Goal: Check status: Check status

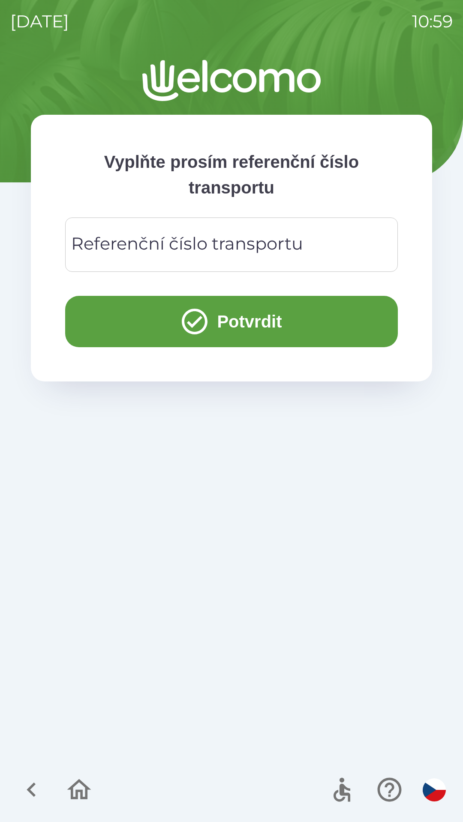
click at [240, 252] on div "Referenční číslo transportu Referenční číslo transportu" at bounding box center [231, 245] width 332 height 54
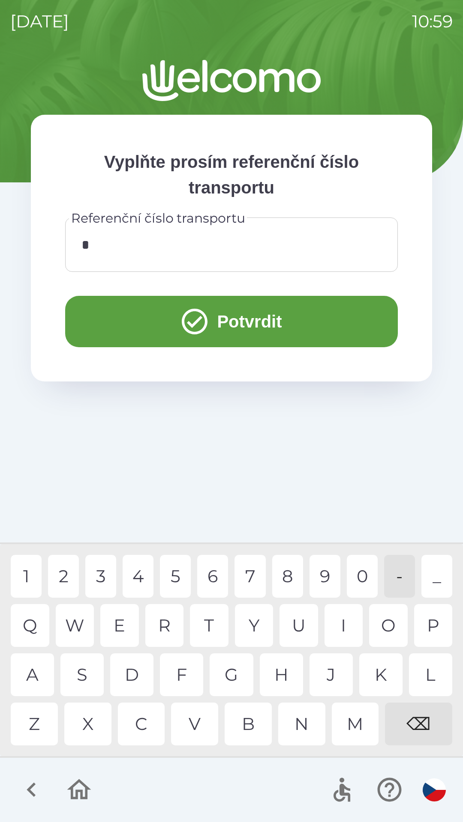
type input "**"
click at [250, 311] on button "Potvrdit" at bounding box center [231, 321] width 332 height 51
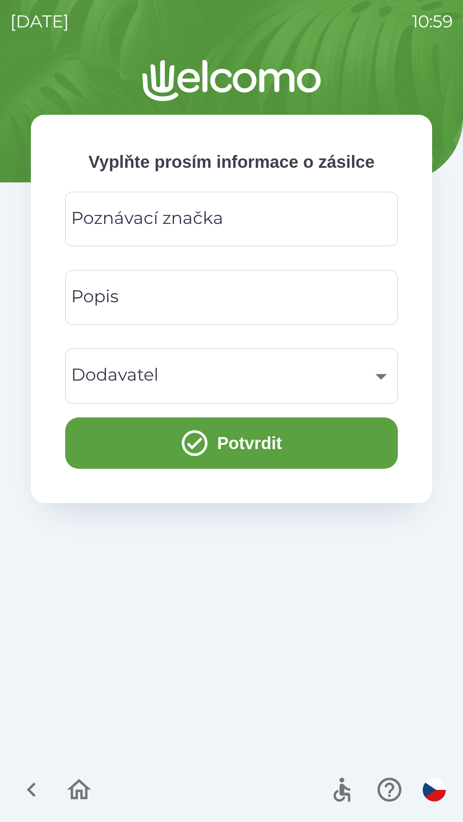
click at [263, 221] on input "Poznávací značka" at bounding box center [231, 219] width 312 height 34
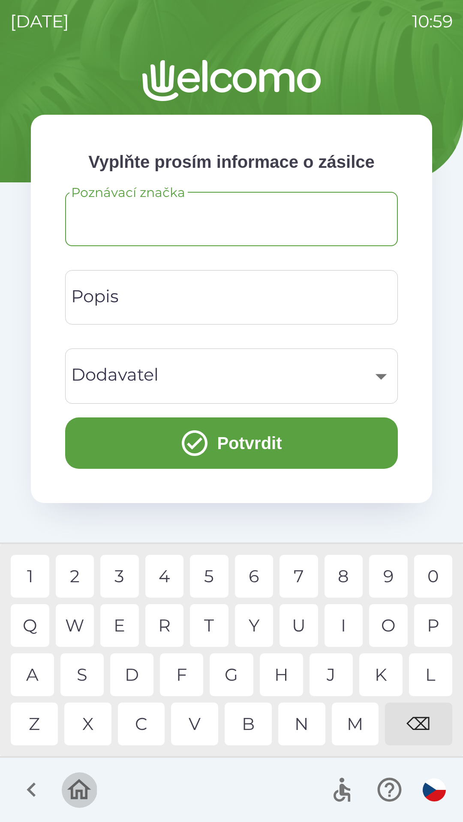
click at [79, 793] on icon "button" at bounding box center [79, 790] width 29 height 29
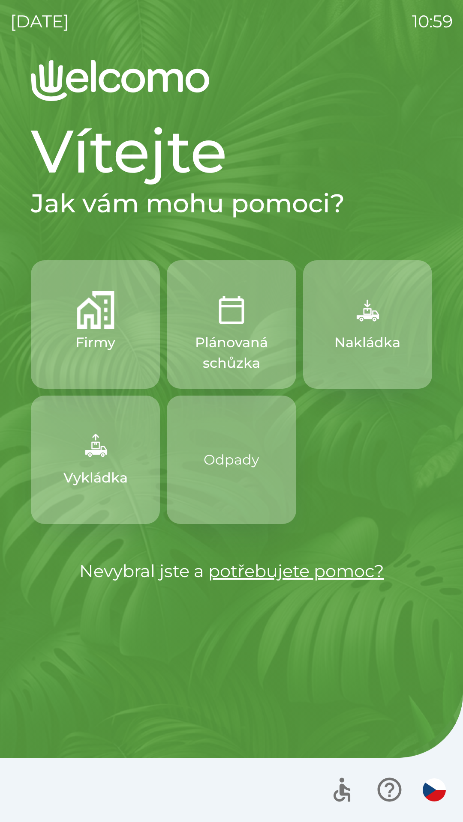
click at [114, 360] on button "Firmy" at bounding box center [95, 324] width 129 height 128
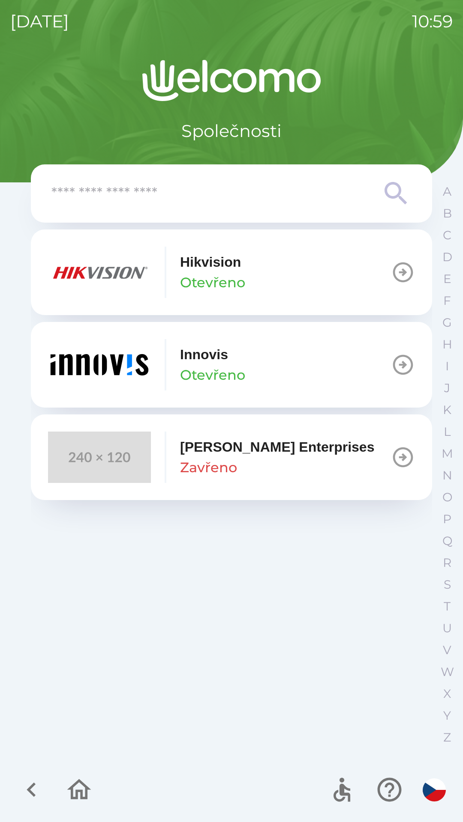
click at [27, 795] on icon "button" at bounding box center [31, 790] width 29 height 29
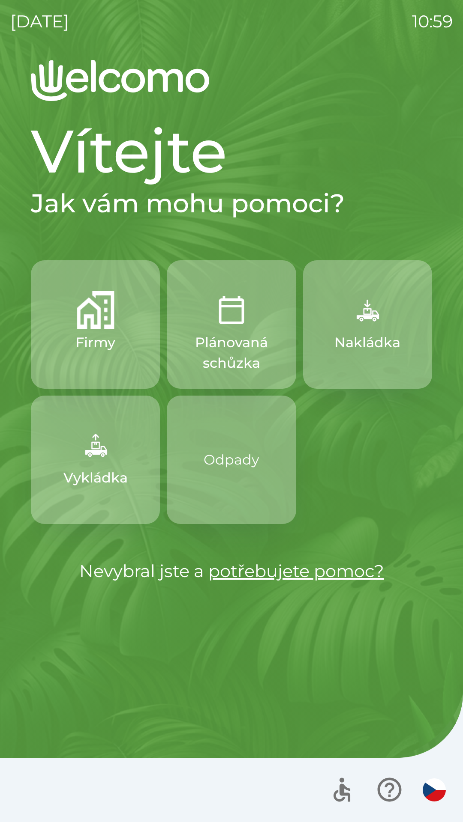
click at [234, 331] on button "Plánovaná schůzka" at bounding box center [231, 324] width 129 height 128
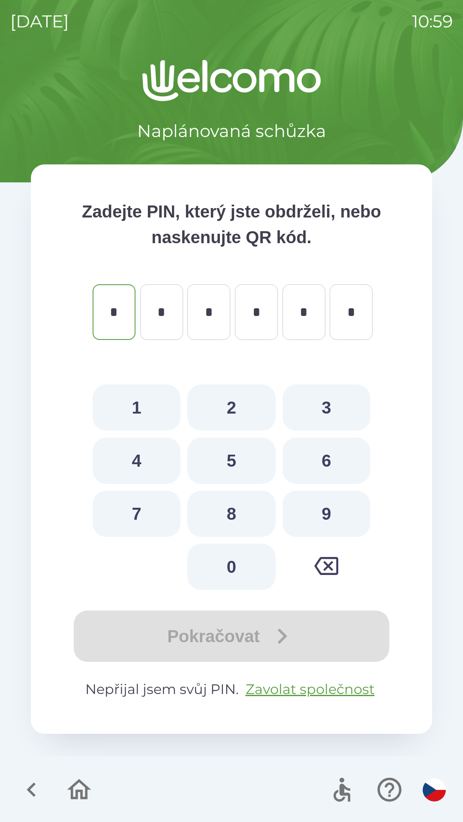
click at [190, 767] on div at bounding box center [231, 790] width 463 height 64
click at [179, 761] on div at bounding box center [231, 790] width 463 height 64
click at [175, 779] on div at bounding box center [231, 790] width 463 height 64
click at [41, 777] on icon "button" at bounding box center [31, 790] width 29 height 29
